Goal: Find specific page/section: Find specific page/section

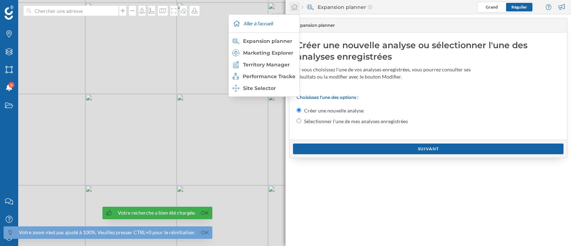
click at [294, 6] on icon at bounding box center [294, 7] width 7 height 6
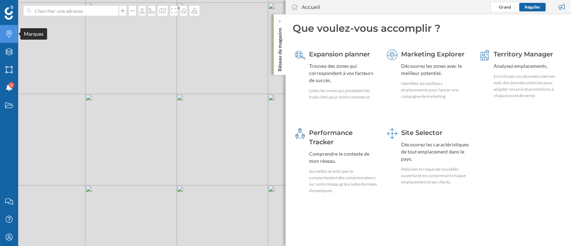
drag, startPoint x: 5, startPoint y: 39, endPoint x: 16, endPoint y: 32, distance: 12.8
click at [5, 39] on div "Marques" at bounding box center [9, 34] width 18 height 18
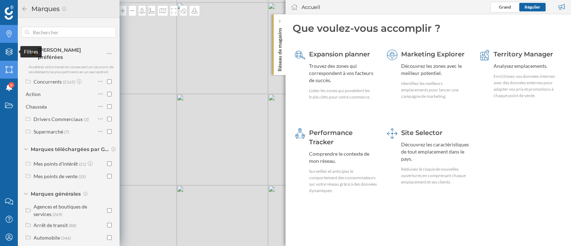
click at [14, 55] on div "Filtres" at bounding box center [9, 52] width 18 height 18
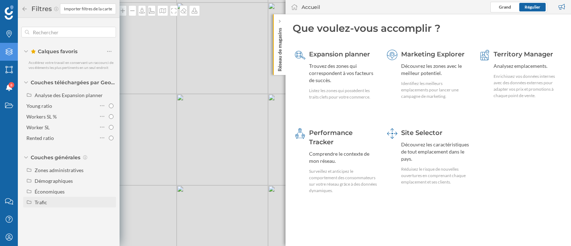
click at [58, 205] on div "Trafic" at bounding box center [74, 201] width 79 height 7
click at [59, 222] on div "Piéton" at bounding box center [62, 223] width 50 height 7
click at [109, 222] on input "Piéton" at bounding box center [111, 223] width 5 height 5
radio input "true"
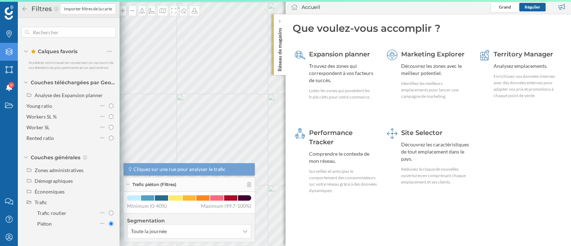
click at [27, 11] on icon at bounding box center [24, 8] width 6 height 5
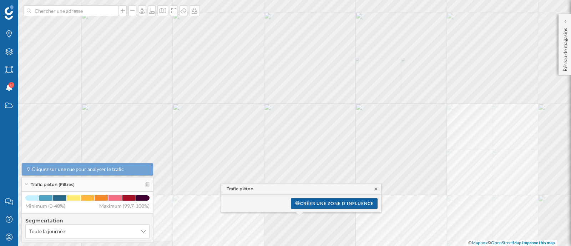
click at [377, 189] on icon at bounding box center [375, 189] width 5 height 4
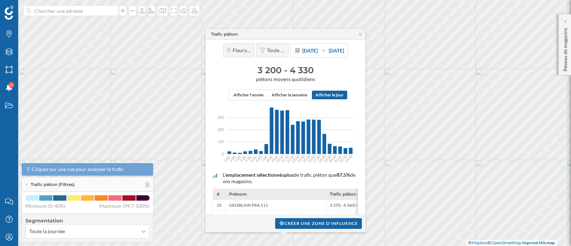
click at [360, 171] on div "Fleury-les-Aubrais Toute la journée [DATE] [DATE] 3 200 - 4 330 piétons moyens …" at bounding box center [285, 161] width 160 height 243
